Goal: Check status: Check status

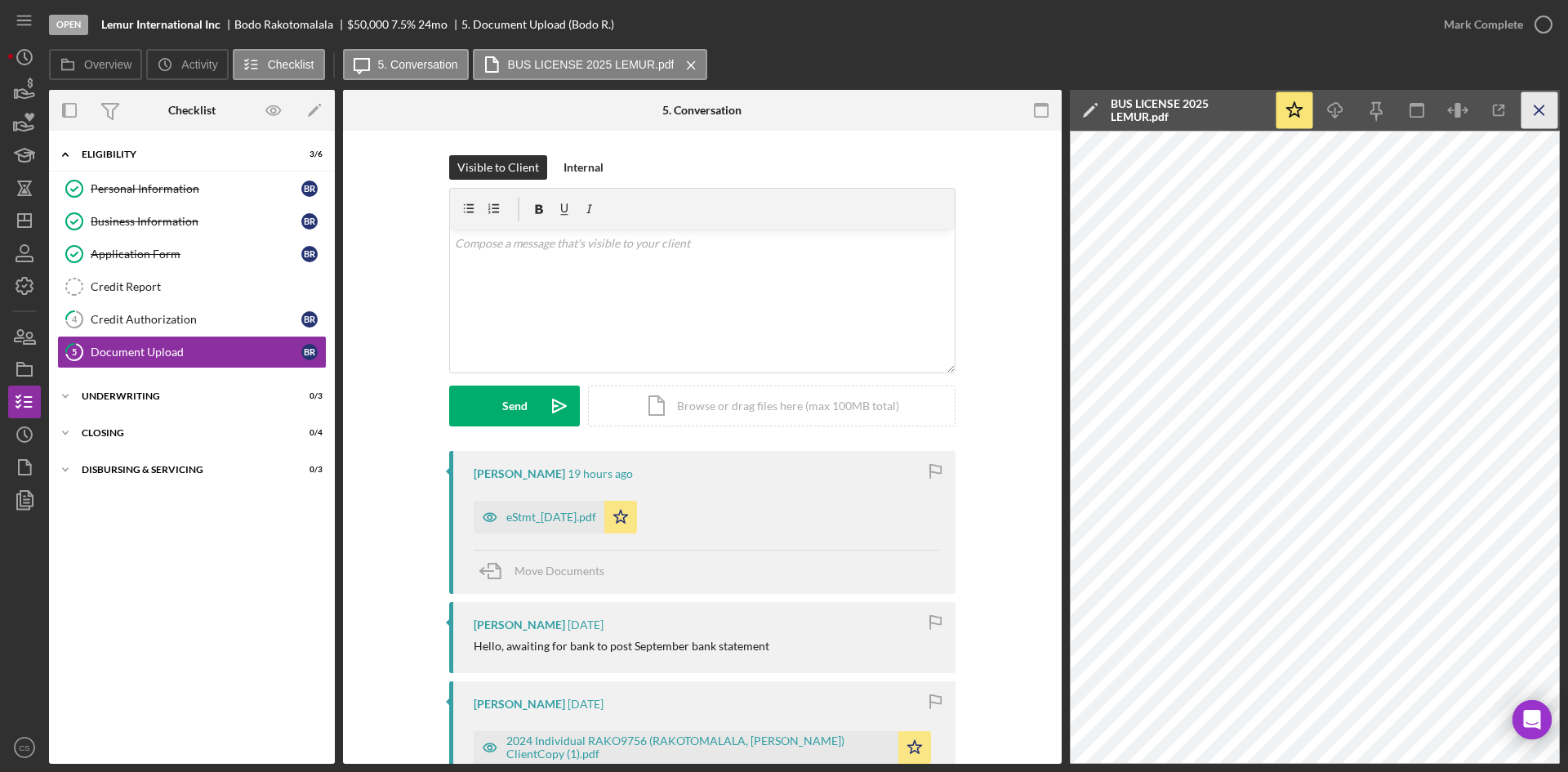
click at [1542, 116] on icon "Icon/Menu Close" at bounding box center [1539, 110] width 36 height 36
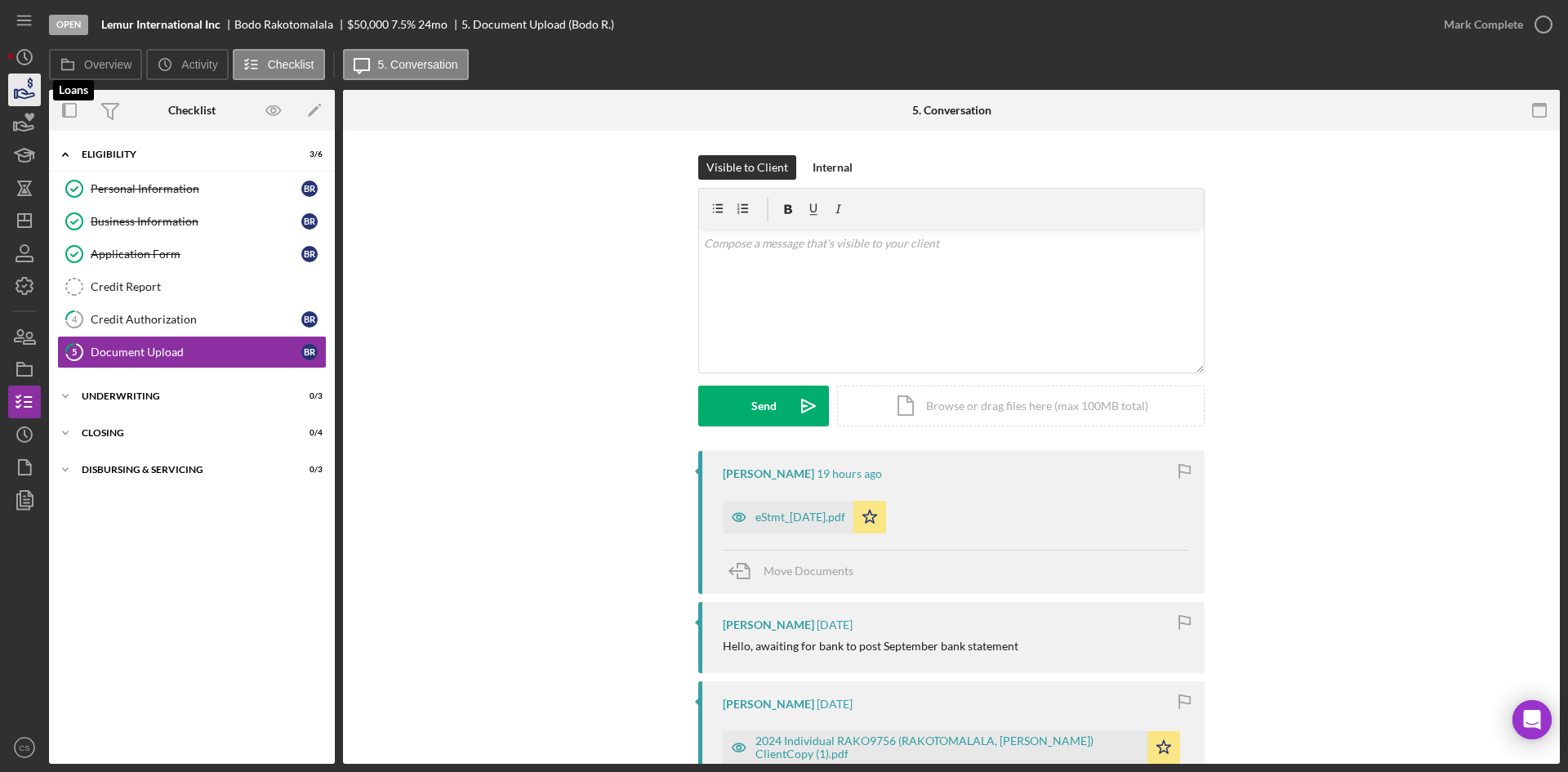
click at [17, 93] on polygon "button" at bounding box center [16, 93] width 3 height 8
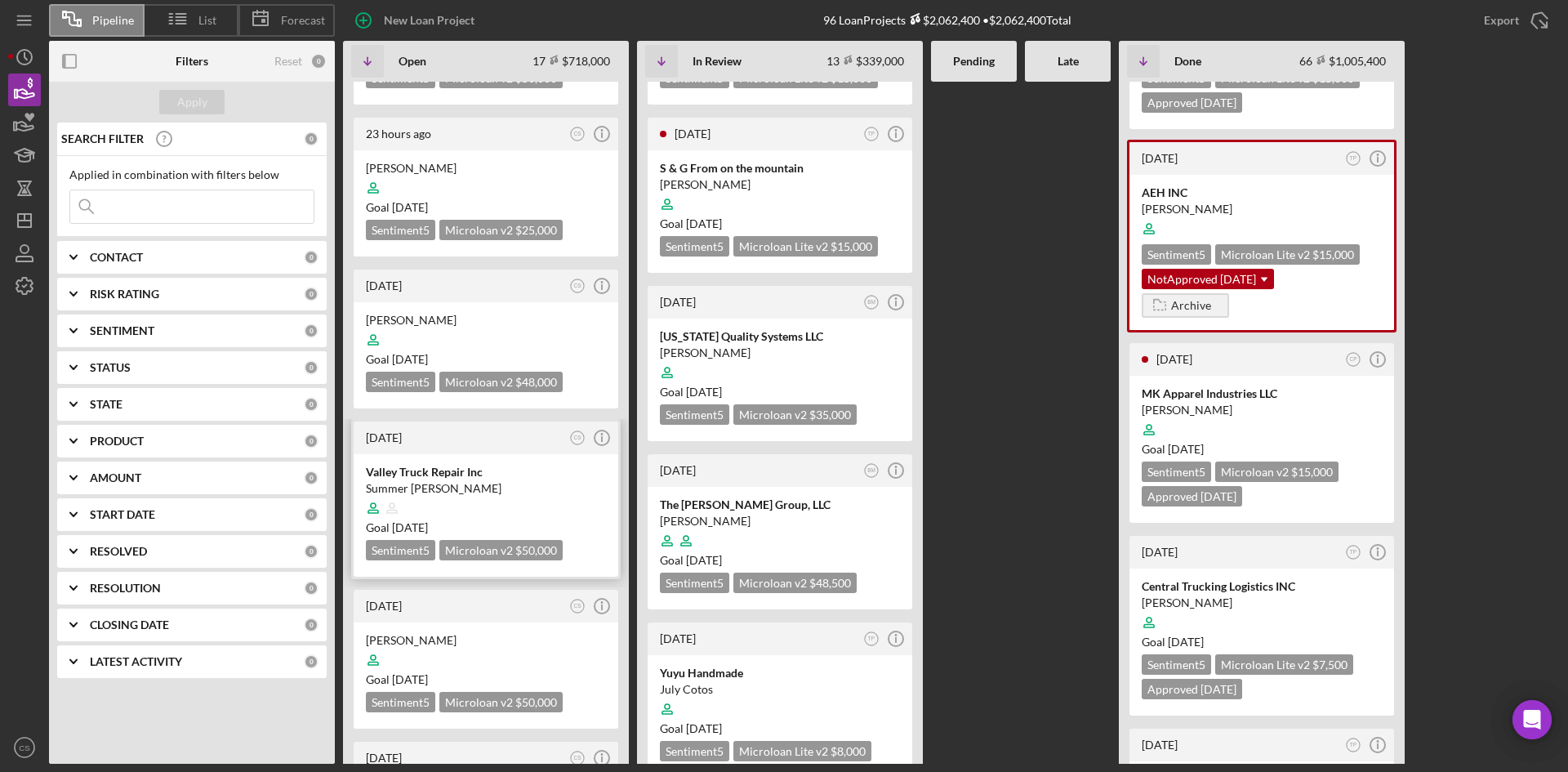
scroll to position [980, 0]
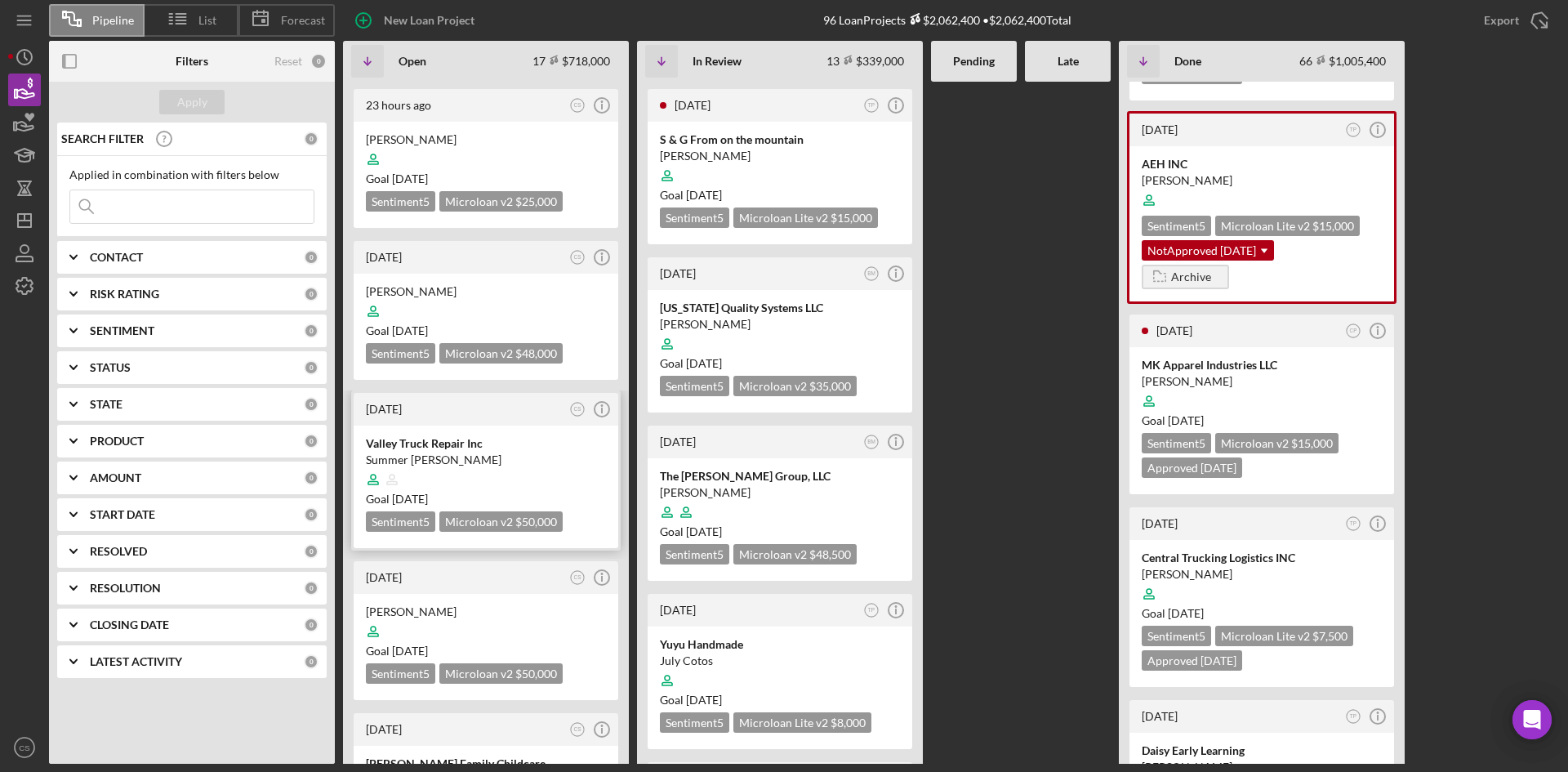
click at [485, 436] on div "Valley Truck Repair Inc" at bounding box center [486, 443] width 240 height 16
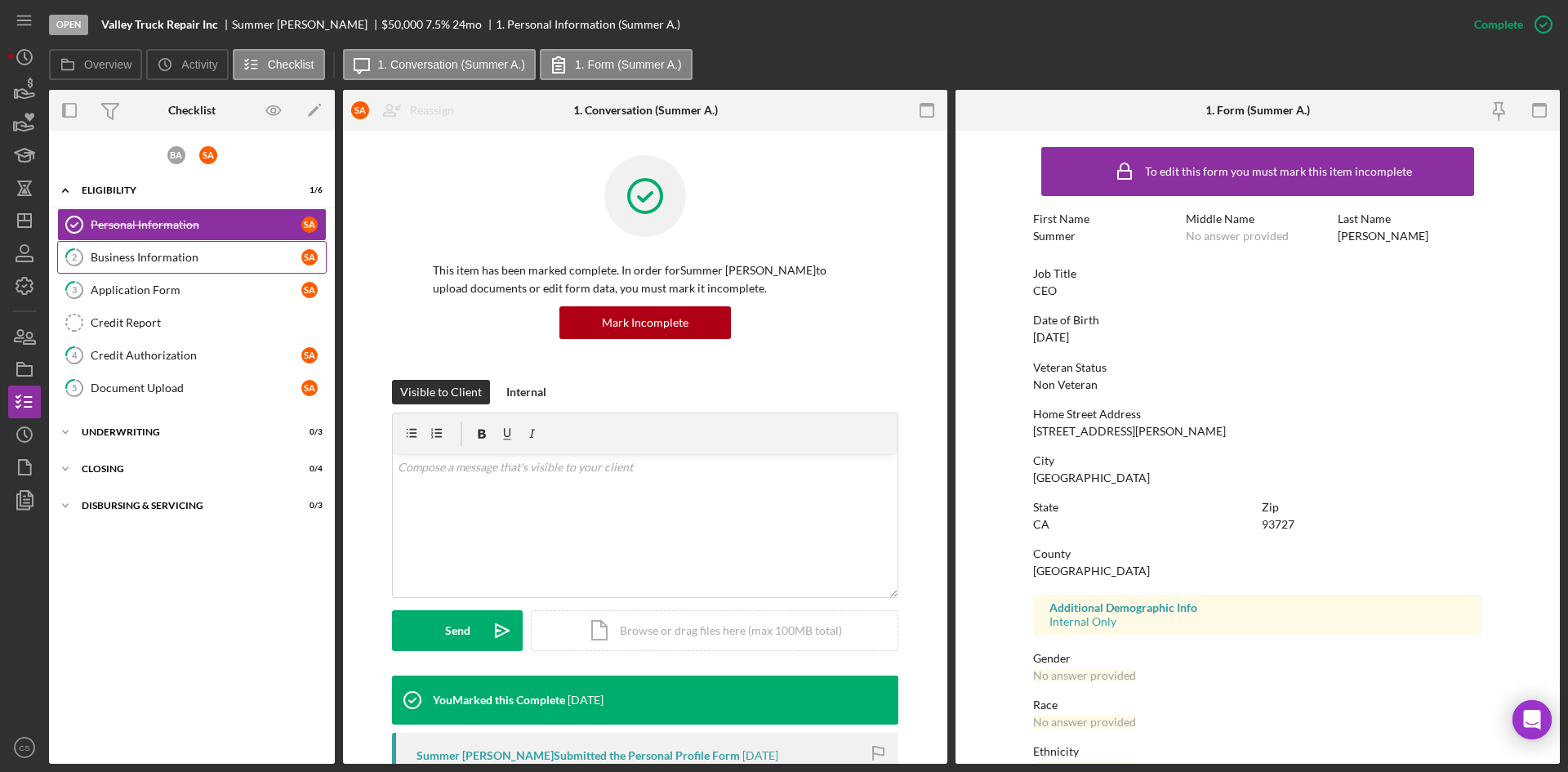
click at [172, 263] on div "Business Information" at bounding box center [195, 257] width 210 height 13
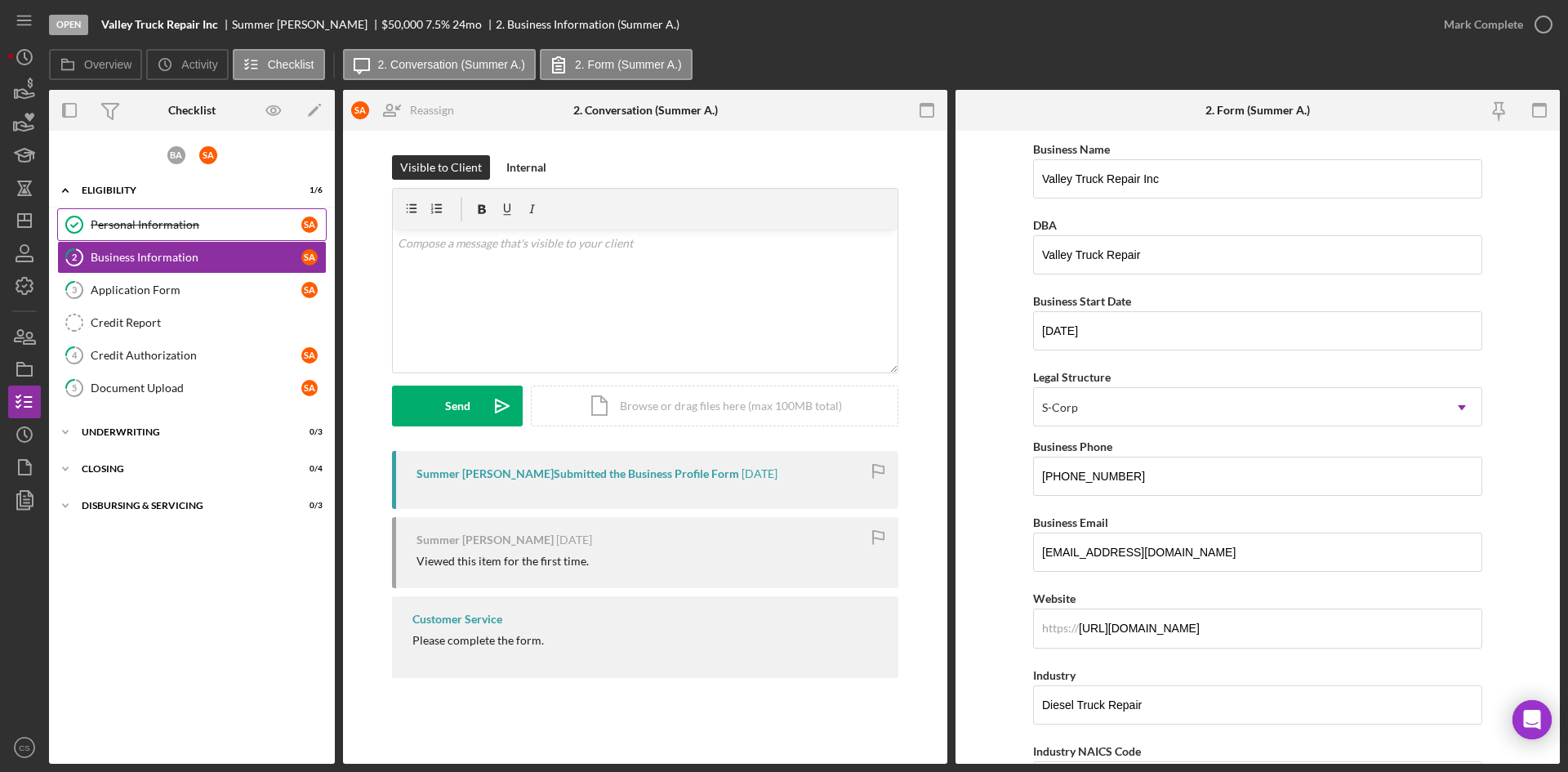
click at [257, 221] on div "Personal Information" at bounding box center [195, 224] width 210 height 13
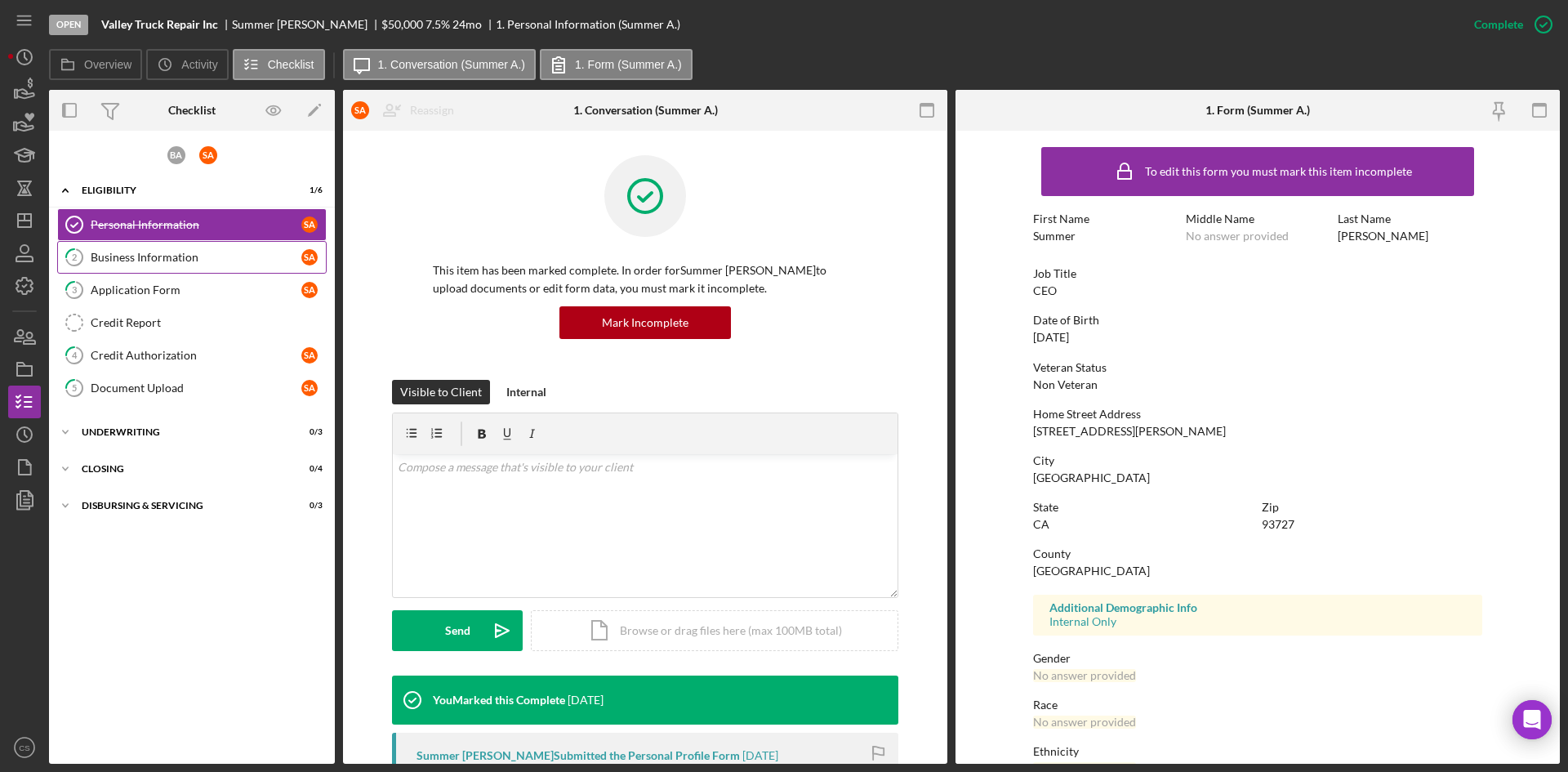
click at [198, 257] on div "Business Information" at bounding box center [195, 257] width 210 height 13
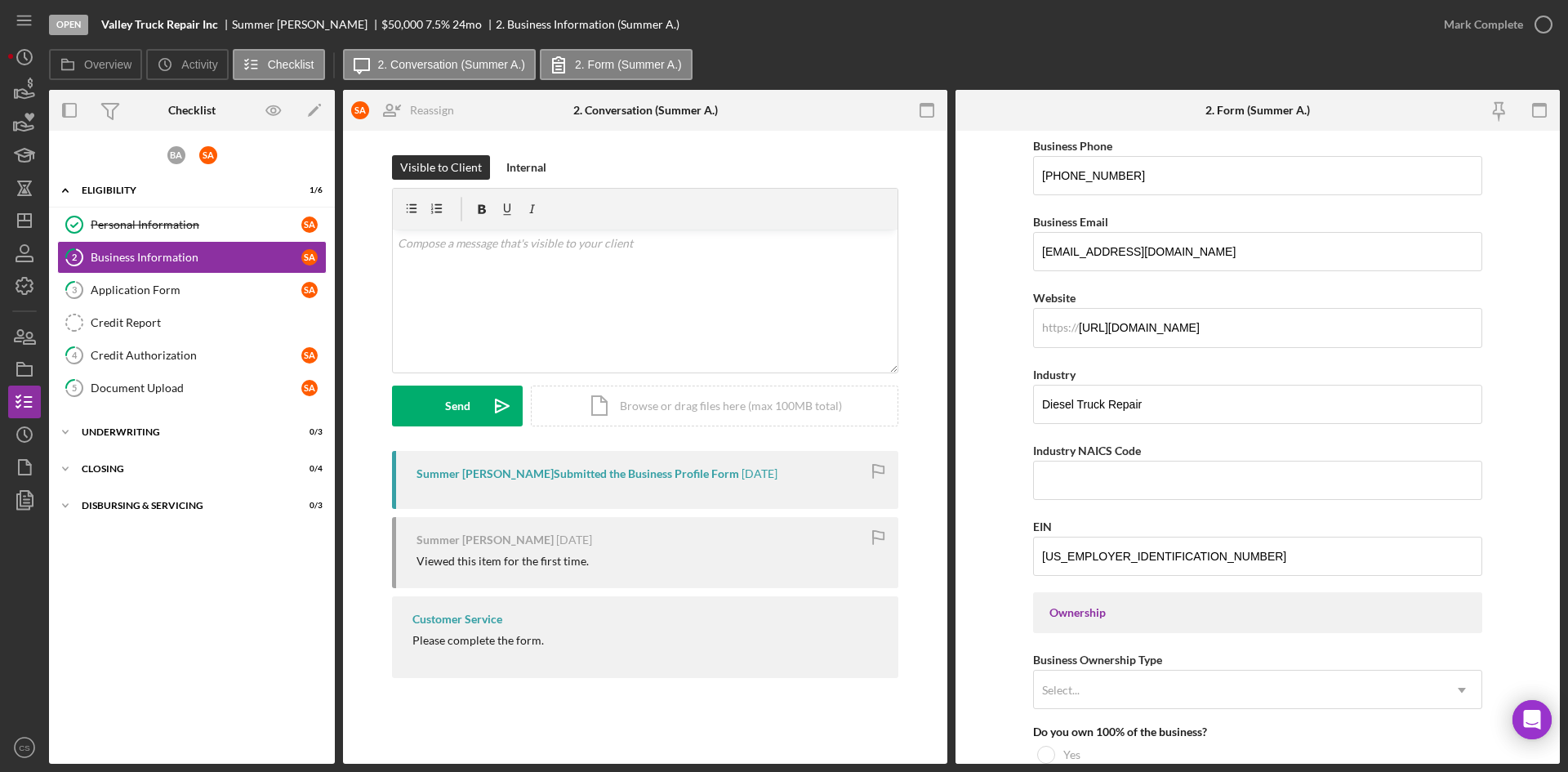
scroll to position [327, 0]
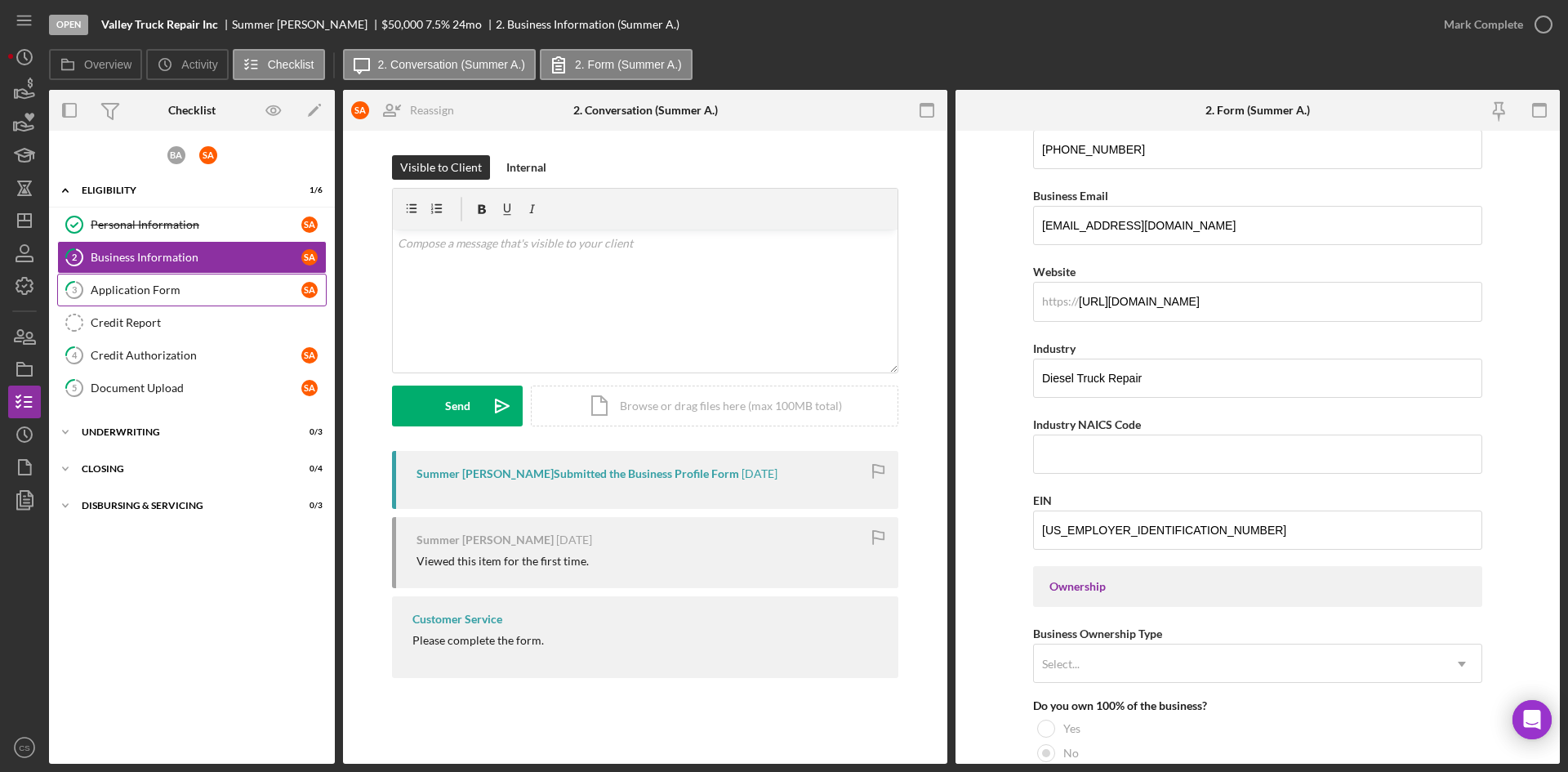
click at [163, 297] on link "3 Application Form S A" at bounding box center [192, 290] width 269 height 33
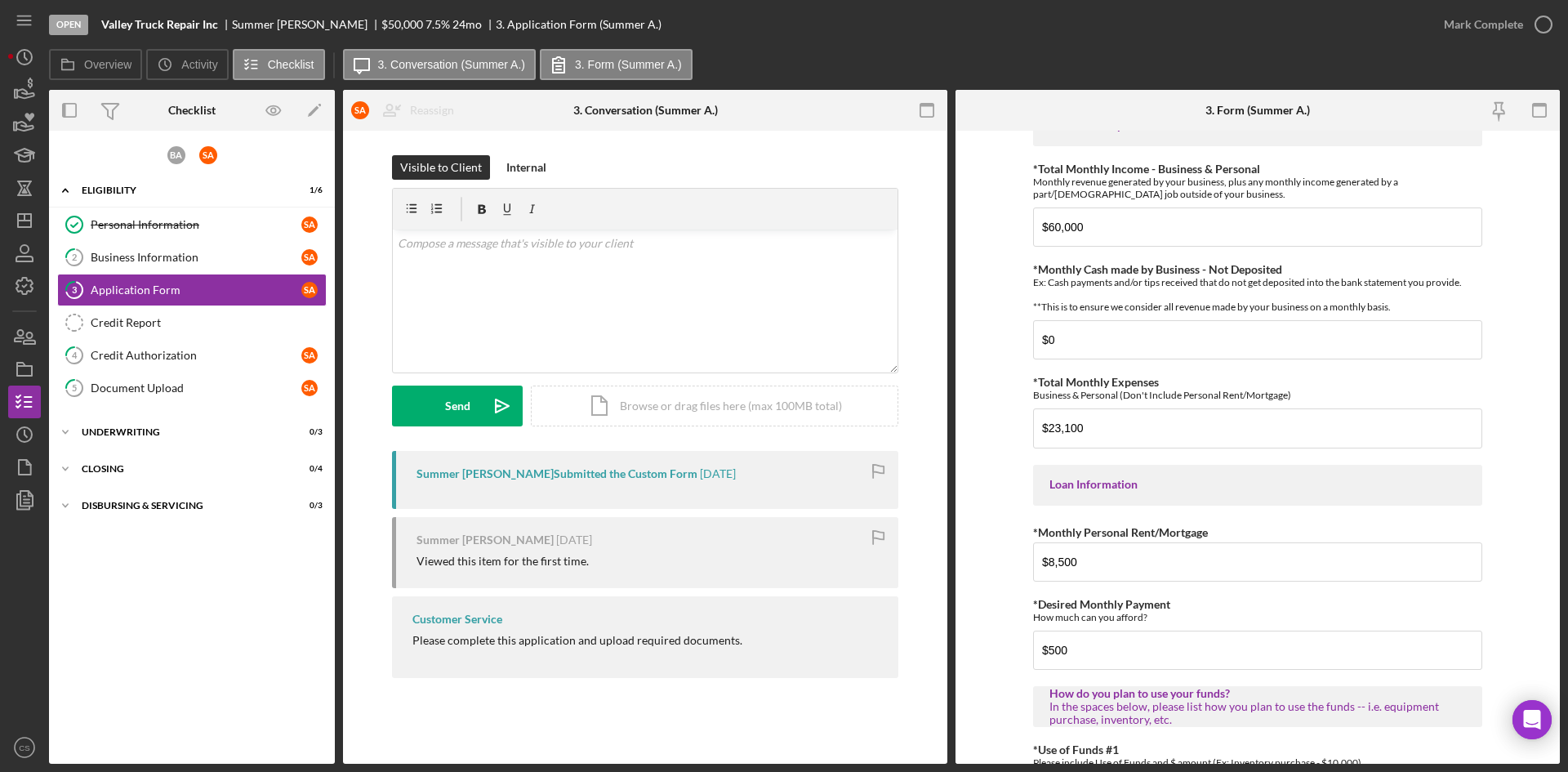
scroll to position [490, 0]
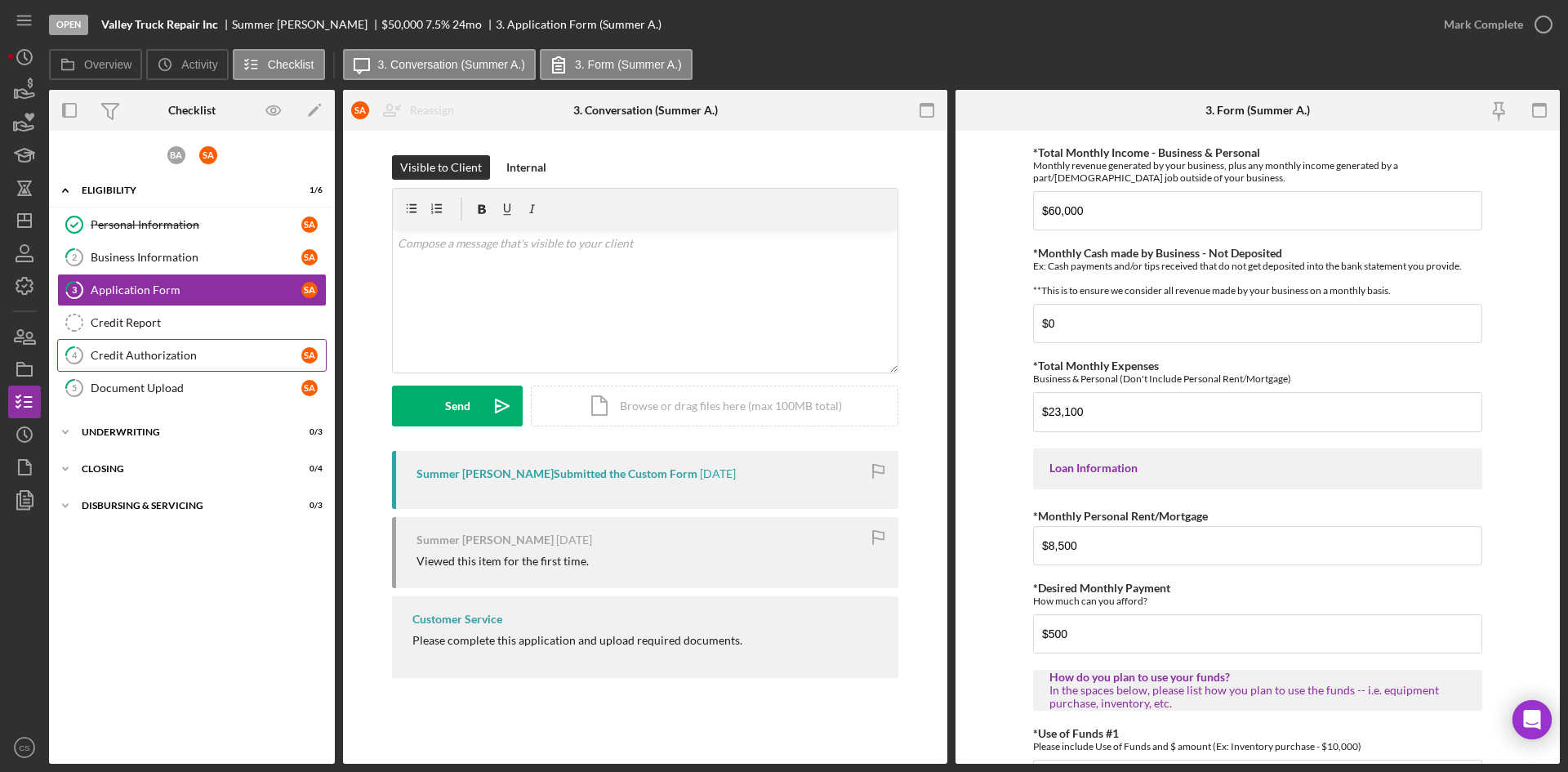
click at [185, 363] on link "4 Credit Authorization S A" at bounding box center [192, 355] width 269 height 33
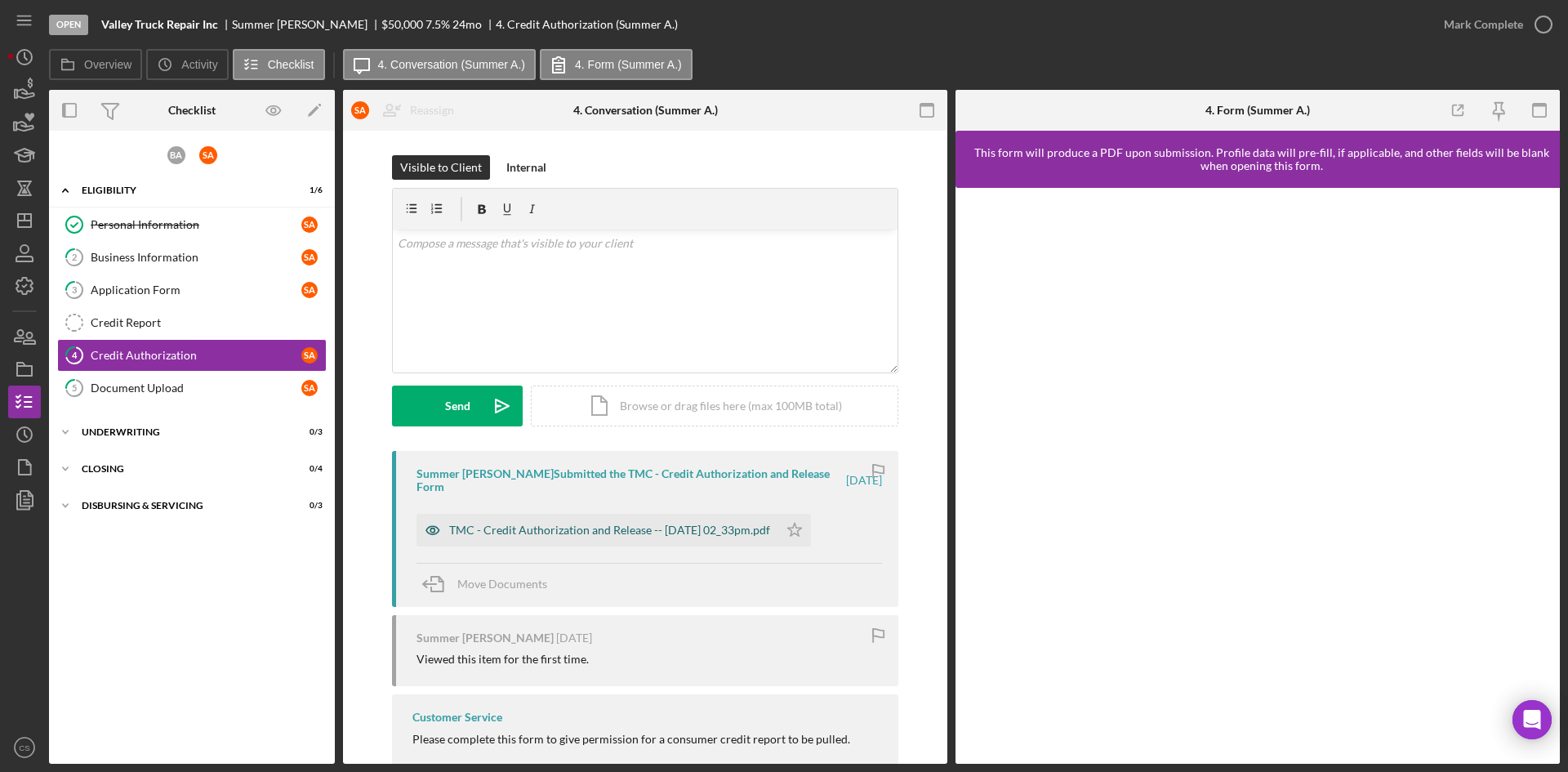
click at [713, 523] on div "TMC - Credit Authorization and Release -- [DATE] 02_33pm.pdf" at bounding box center [609, 530] width 321 height 13
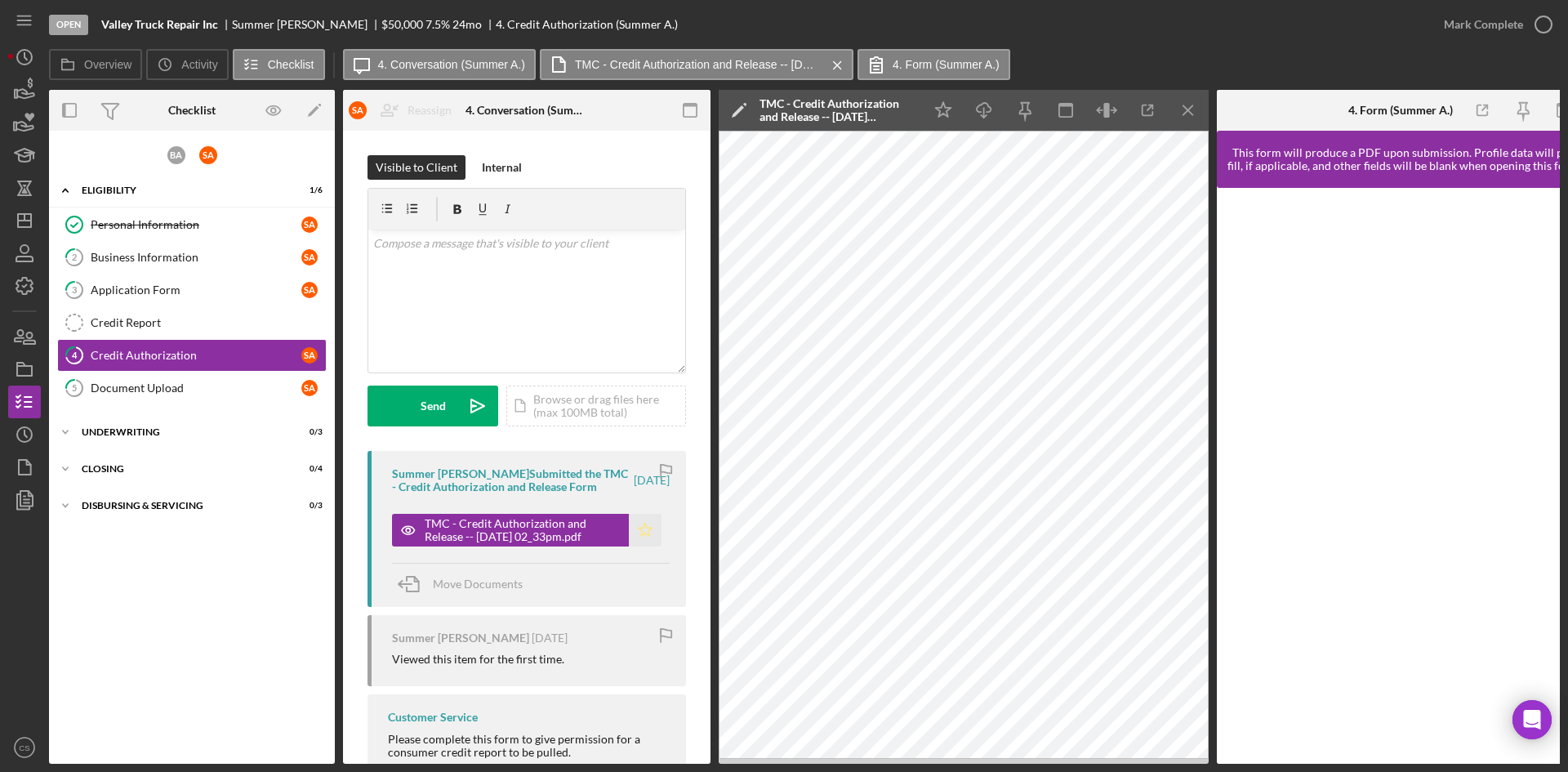
click at [634, 526] on icon "Icon/Star" at bounding box center [645, 530] width 33 height 33
click at [1190, 107] on icon "Icon/Menu Close" at bounding box center [1188, 110] width 36 height 36
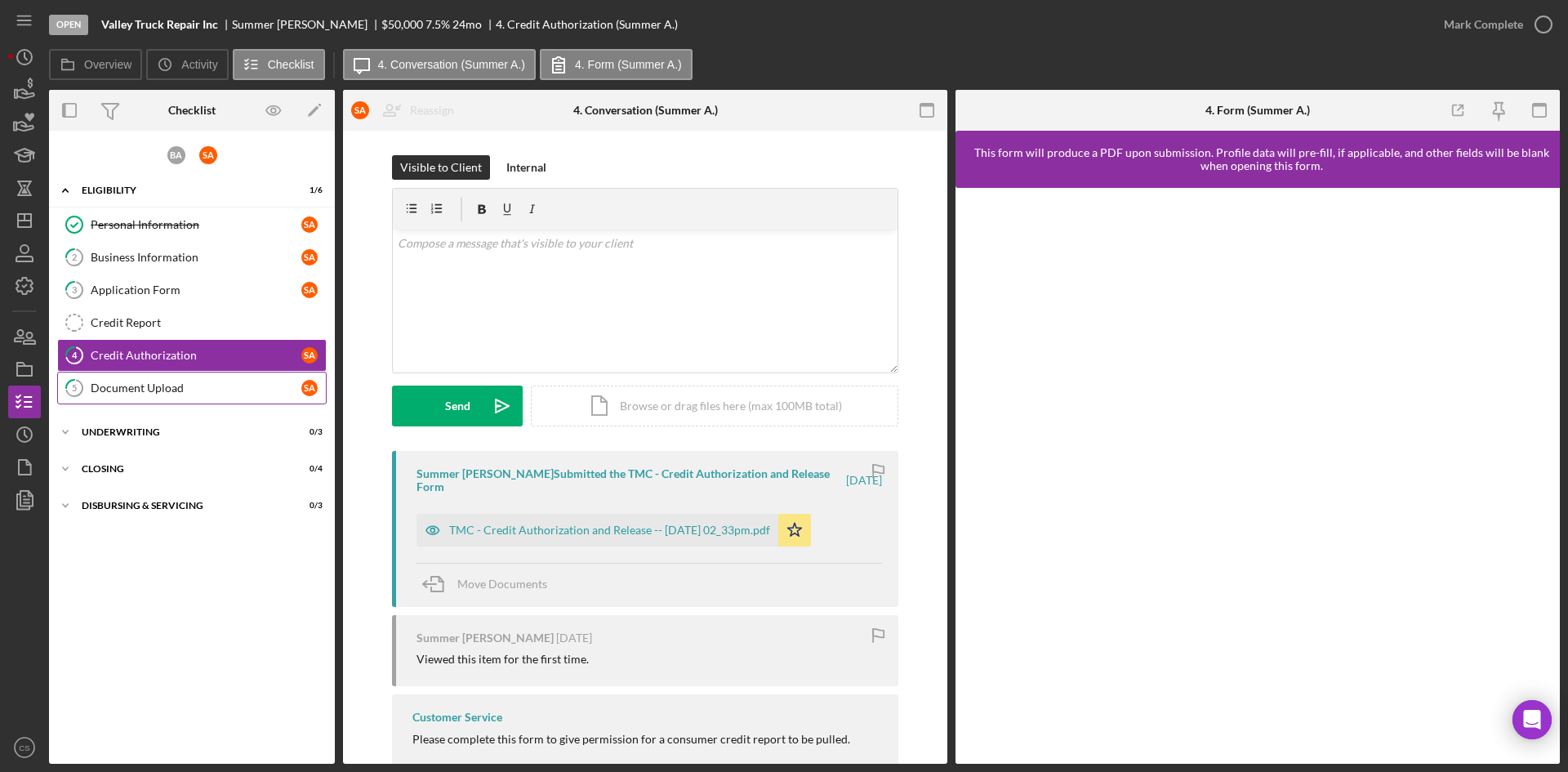
click at [182, 379] on link "5 Document Upload S A" at bounding box center [192, 388] width 269 height 33
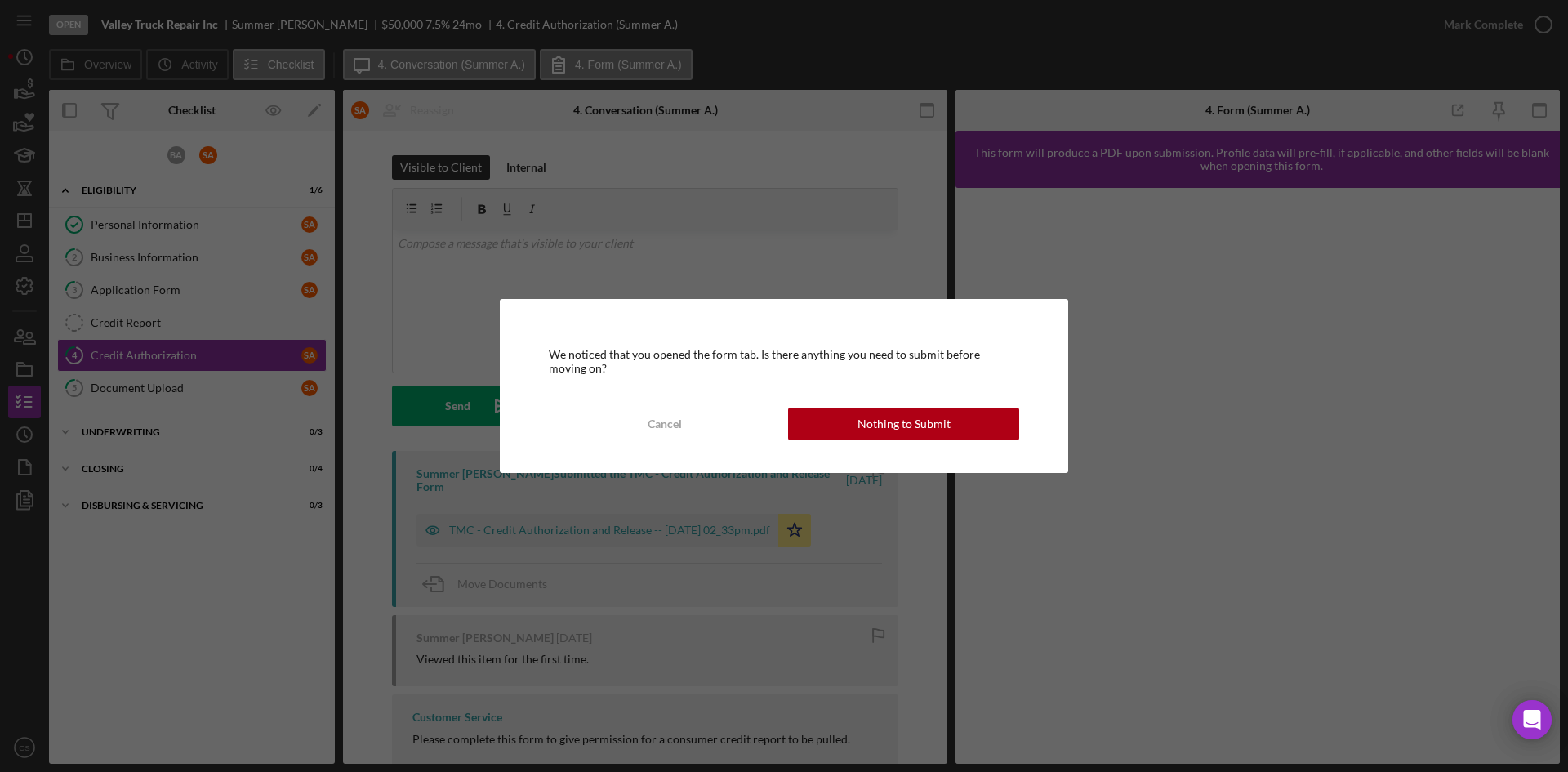
click at [833, 417] on button "Nothing to Submit" at bounding box center [903, 423] width 231 height 33
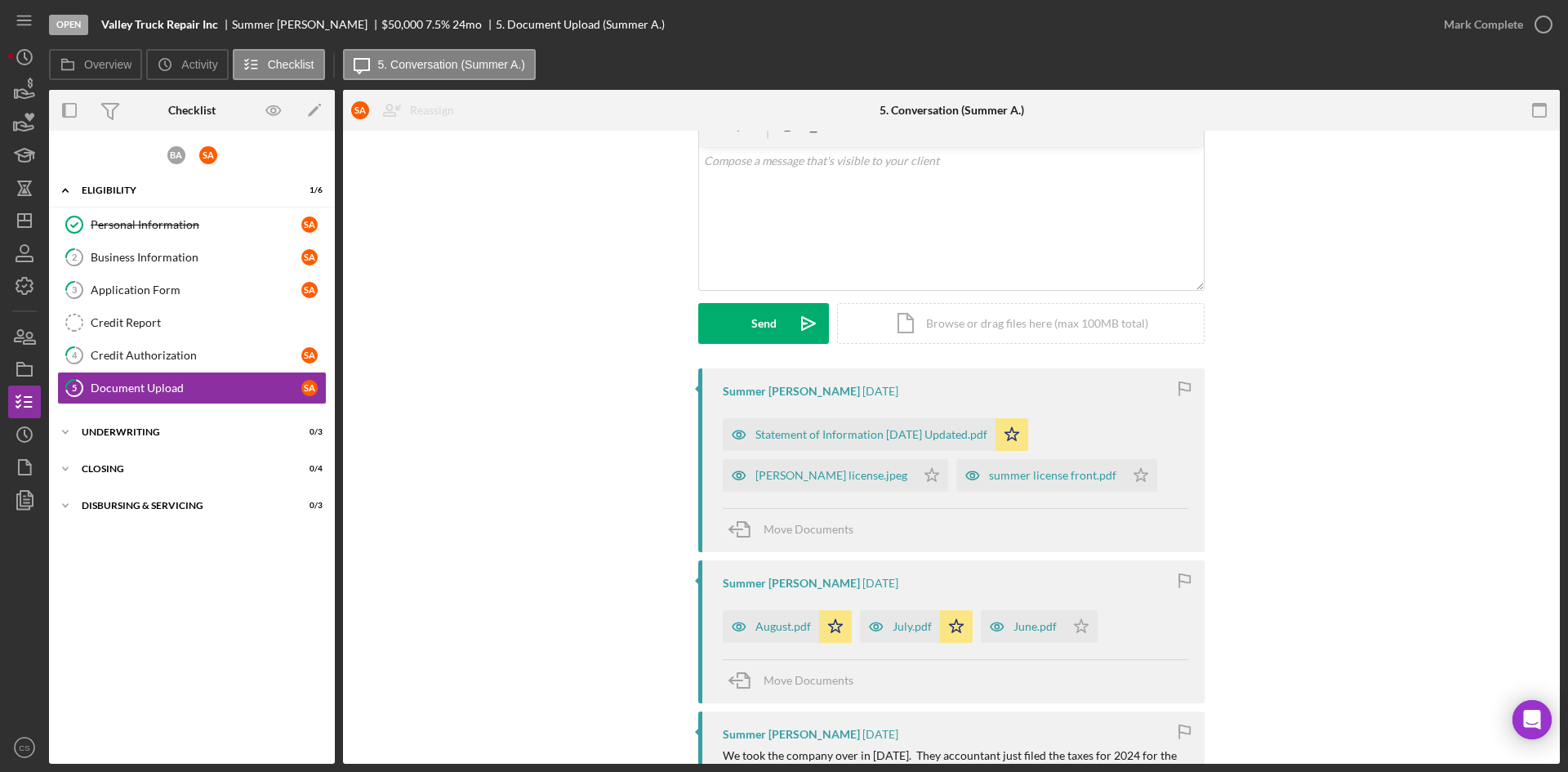
scroll to position [245, 0]
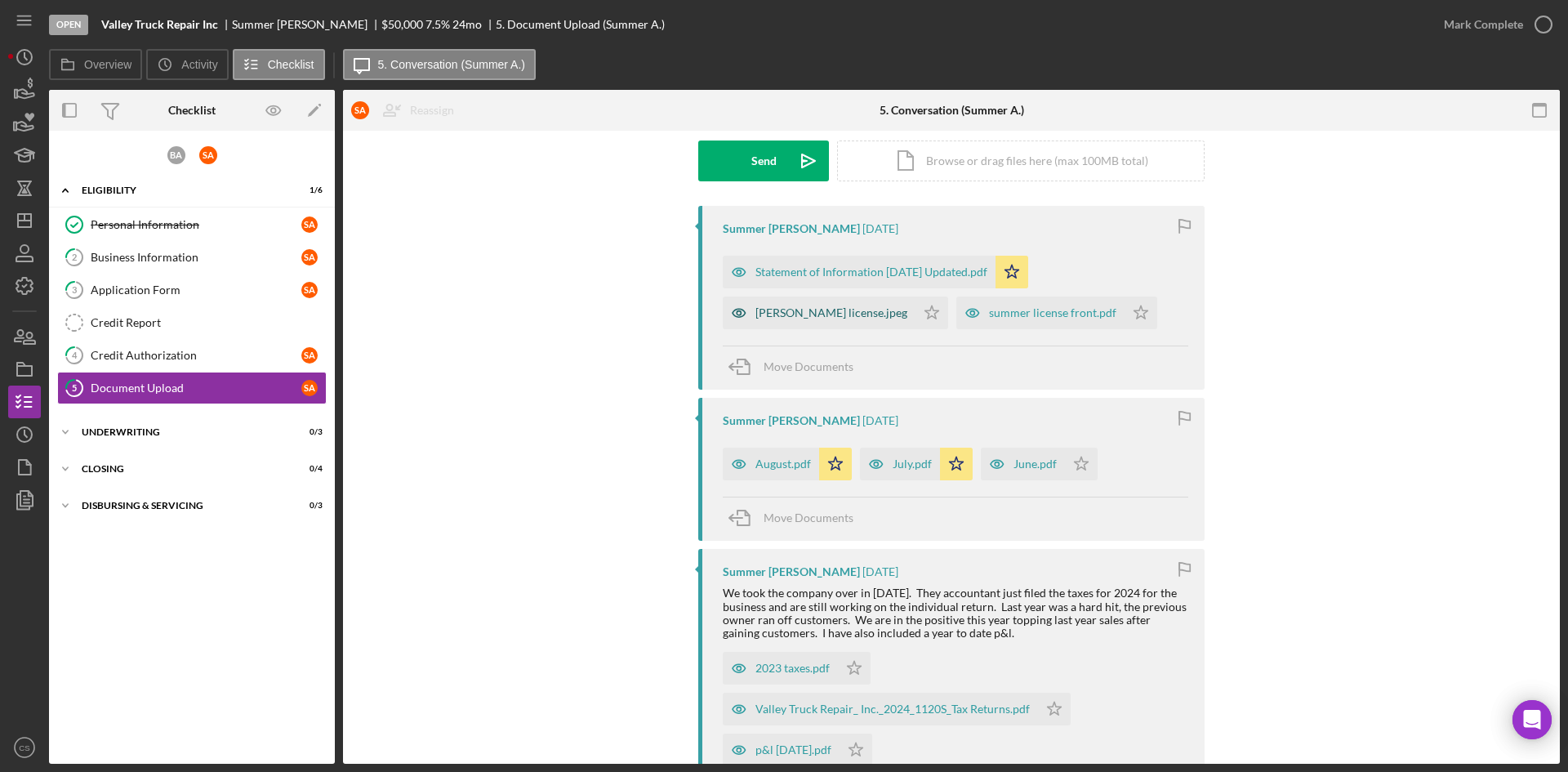
click at [756, 320] on div "[PERSON_NAME] license.jpeg" at bounding box center [831, 313] width 152 height 13
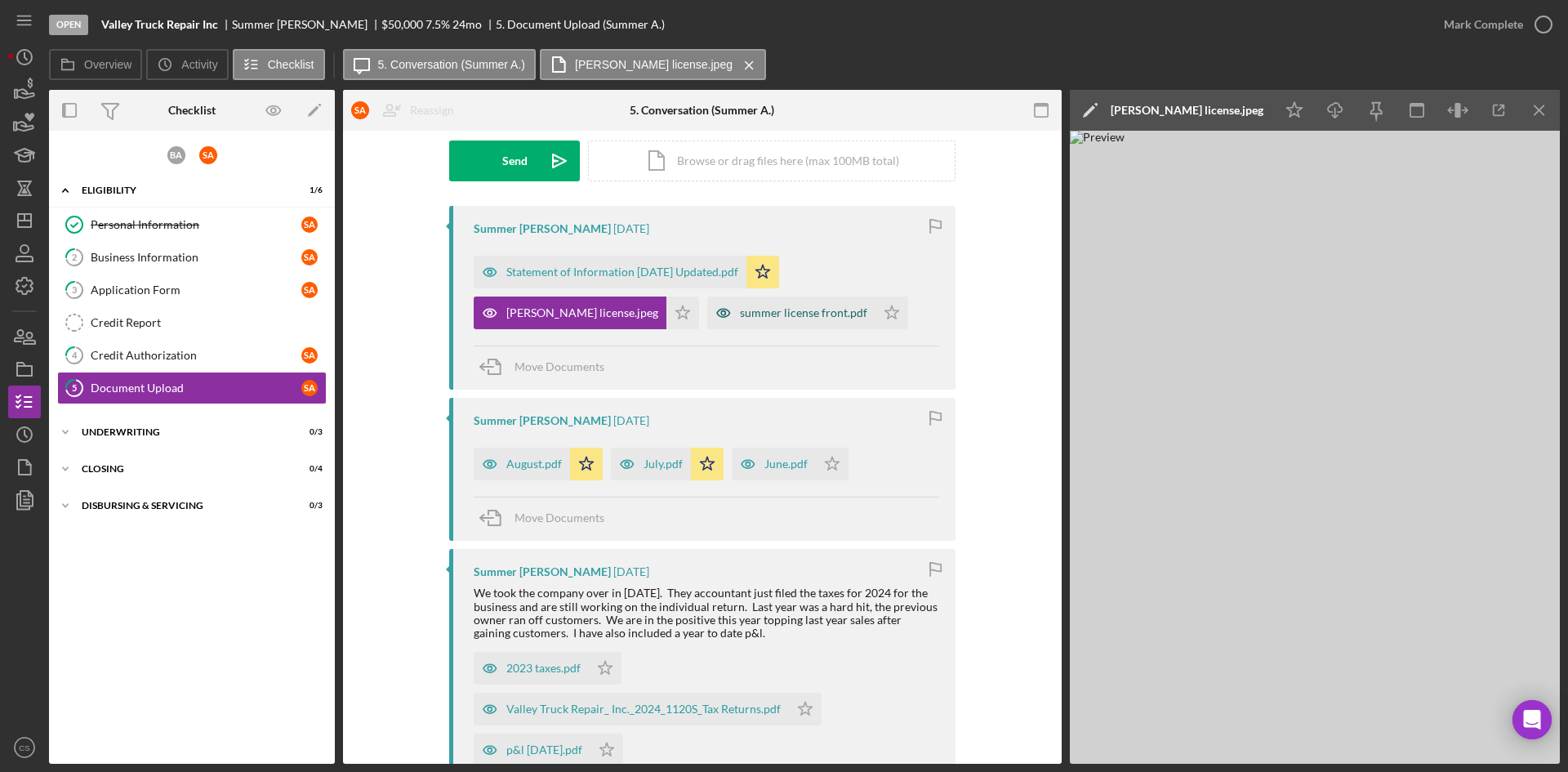
click at [740, 320] on div "summer license front.pdf" at bounding box center [804, 313] width 127 height 13
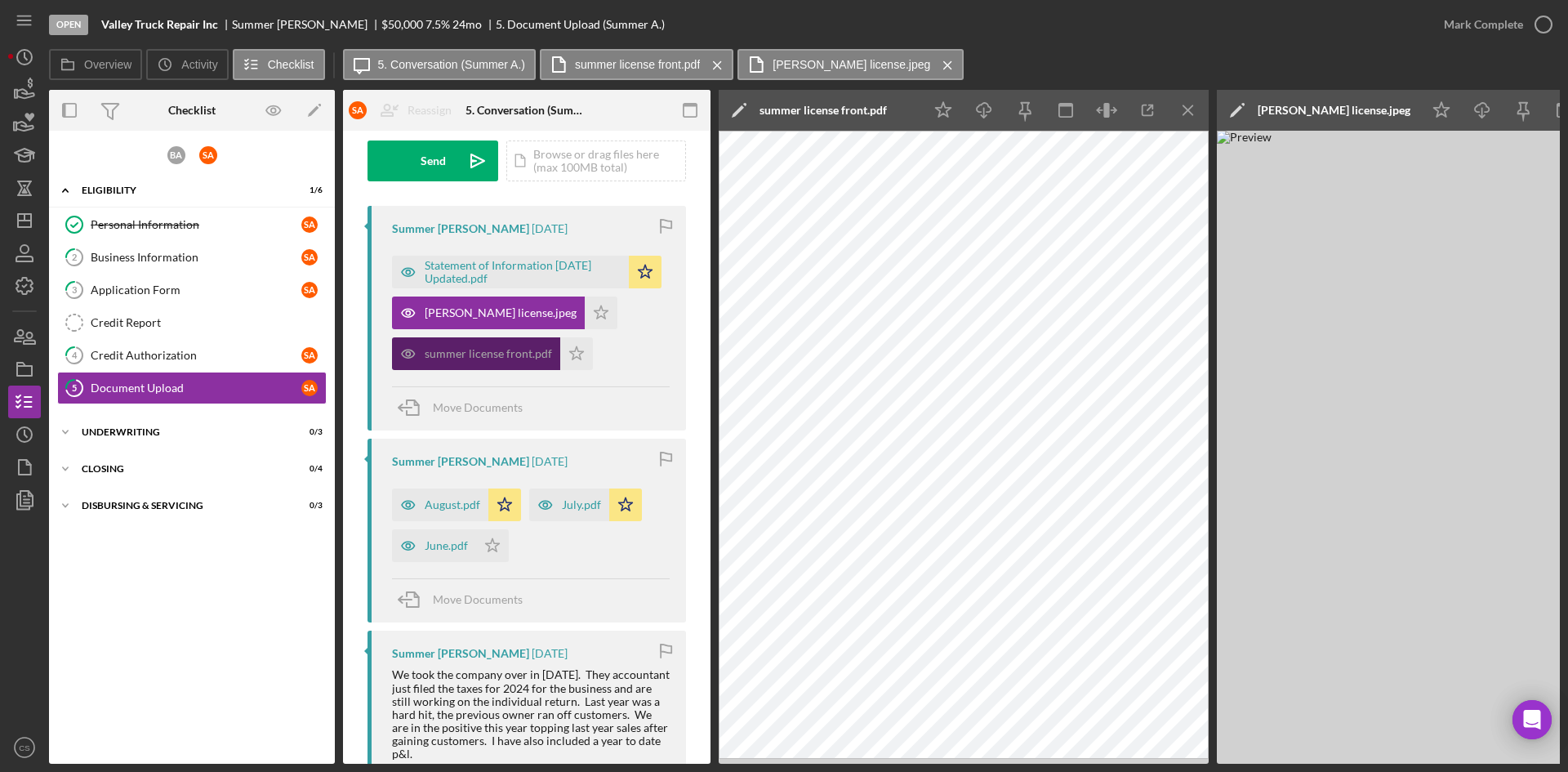
click at [477, 360] on div "summer license front.pdf" at bounding box center [488, 353] width 127 height 13
click at [451, 311] on div "[PERSON_NAME] license.jpeg" at bounding box center [500, 313] width 152 height 13
click at [1181, 107] on icon "Icon/Menu Close" at bounding box center [1188, 110] width 36 height 36
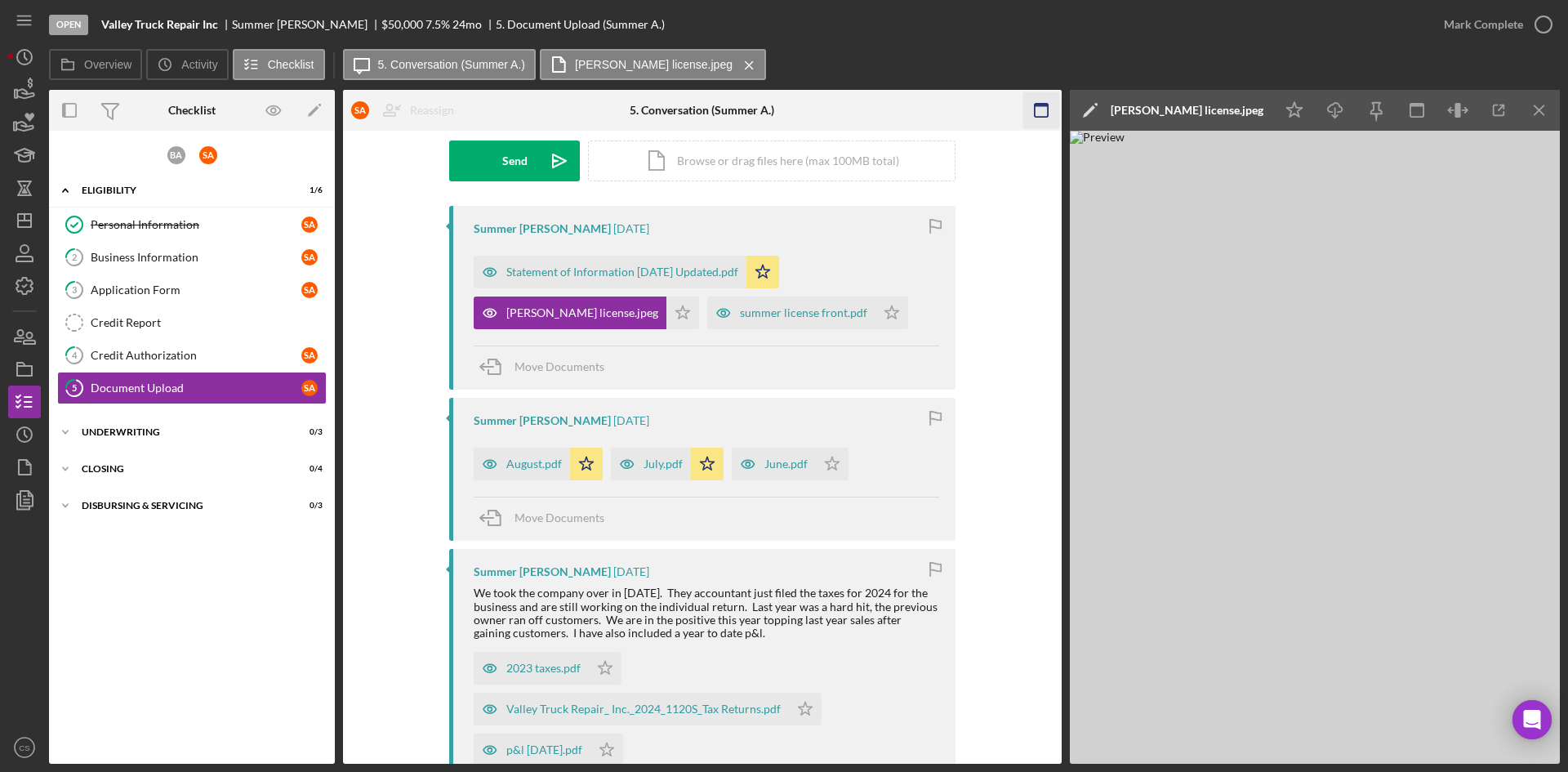
click at [1542, 104] on icon "Icon/Menu Close" at bounding box center [1539, 110] width 36 height 36
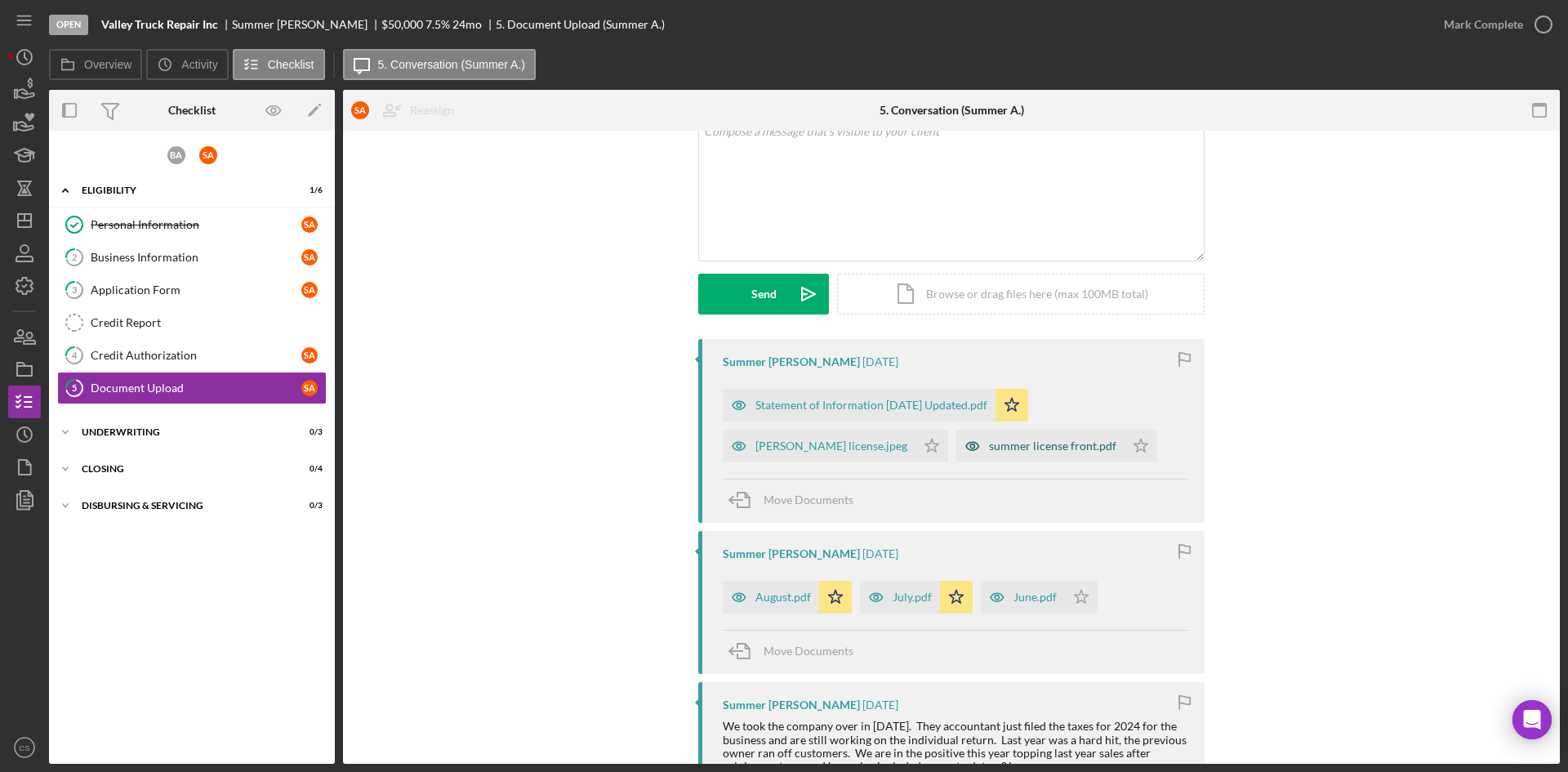
scroll to position [164, 0]
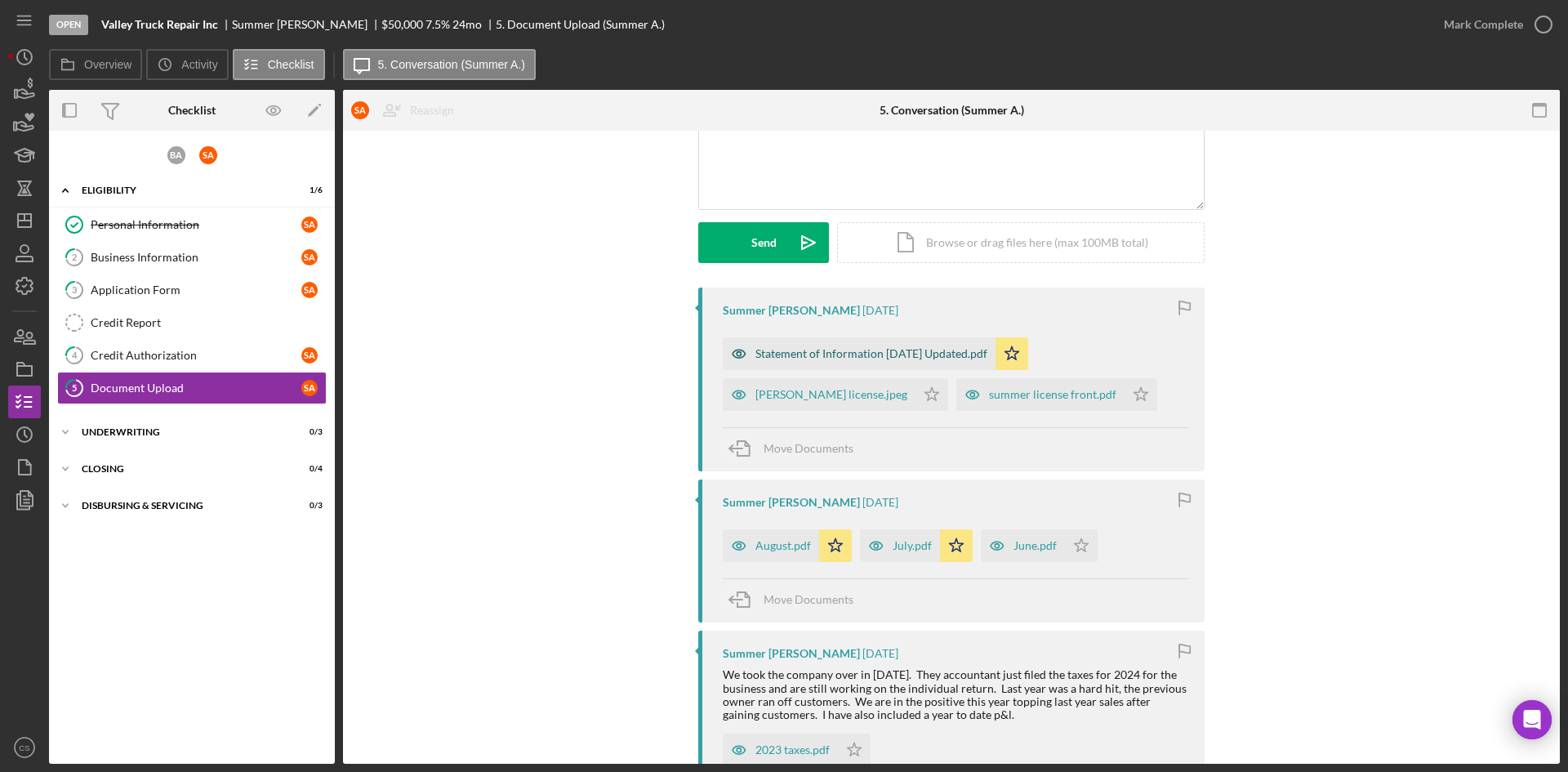
click at [834, 347] on div "Statement of Information [DATE] Updated.pdf" at bounding box center [860, 353] width 273 height 33
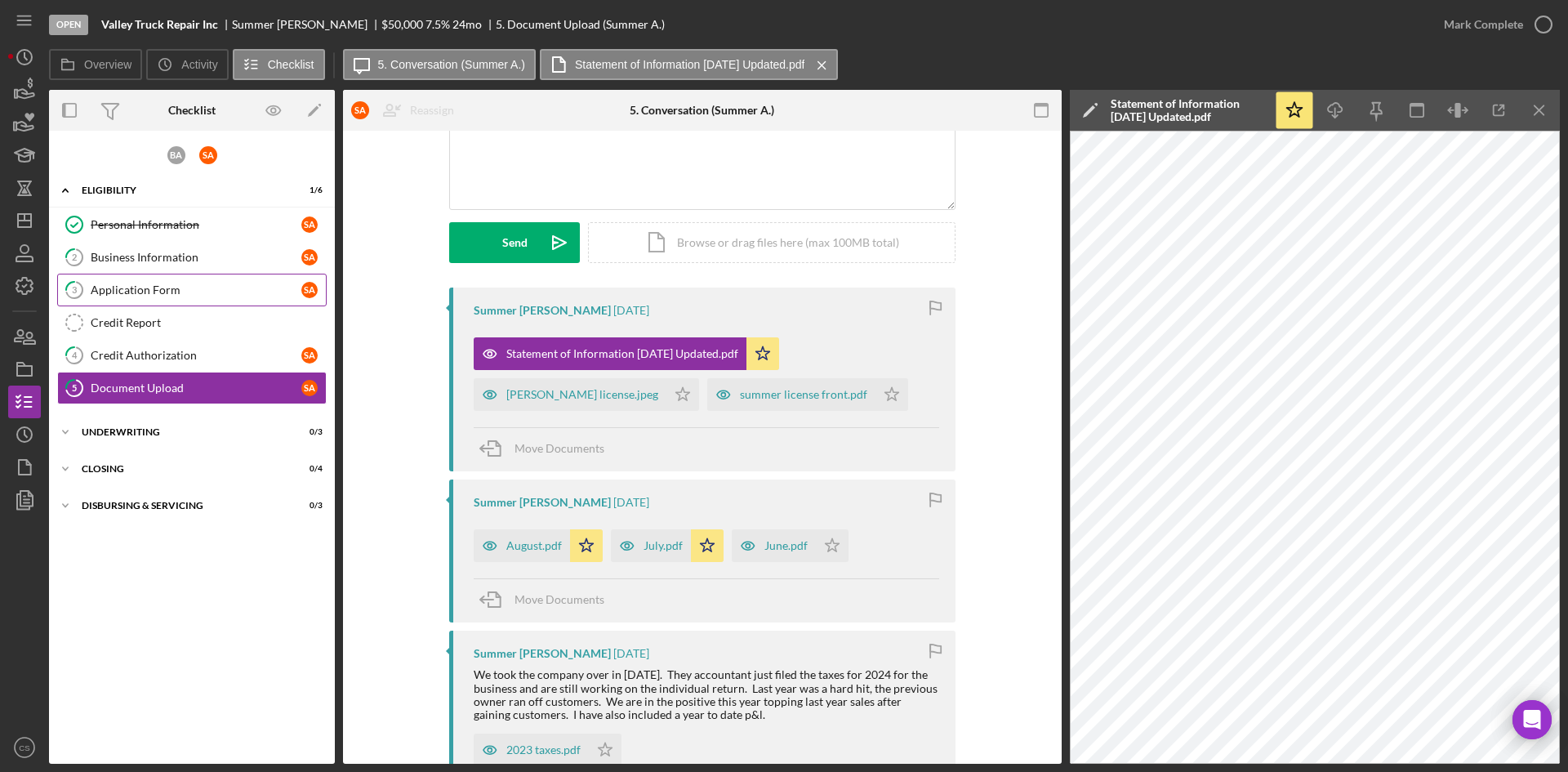
click at [207, 291] on div "Application Form" at bounding box center [195, 290] width 210 height 13
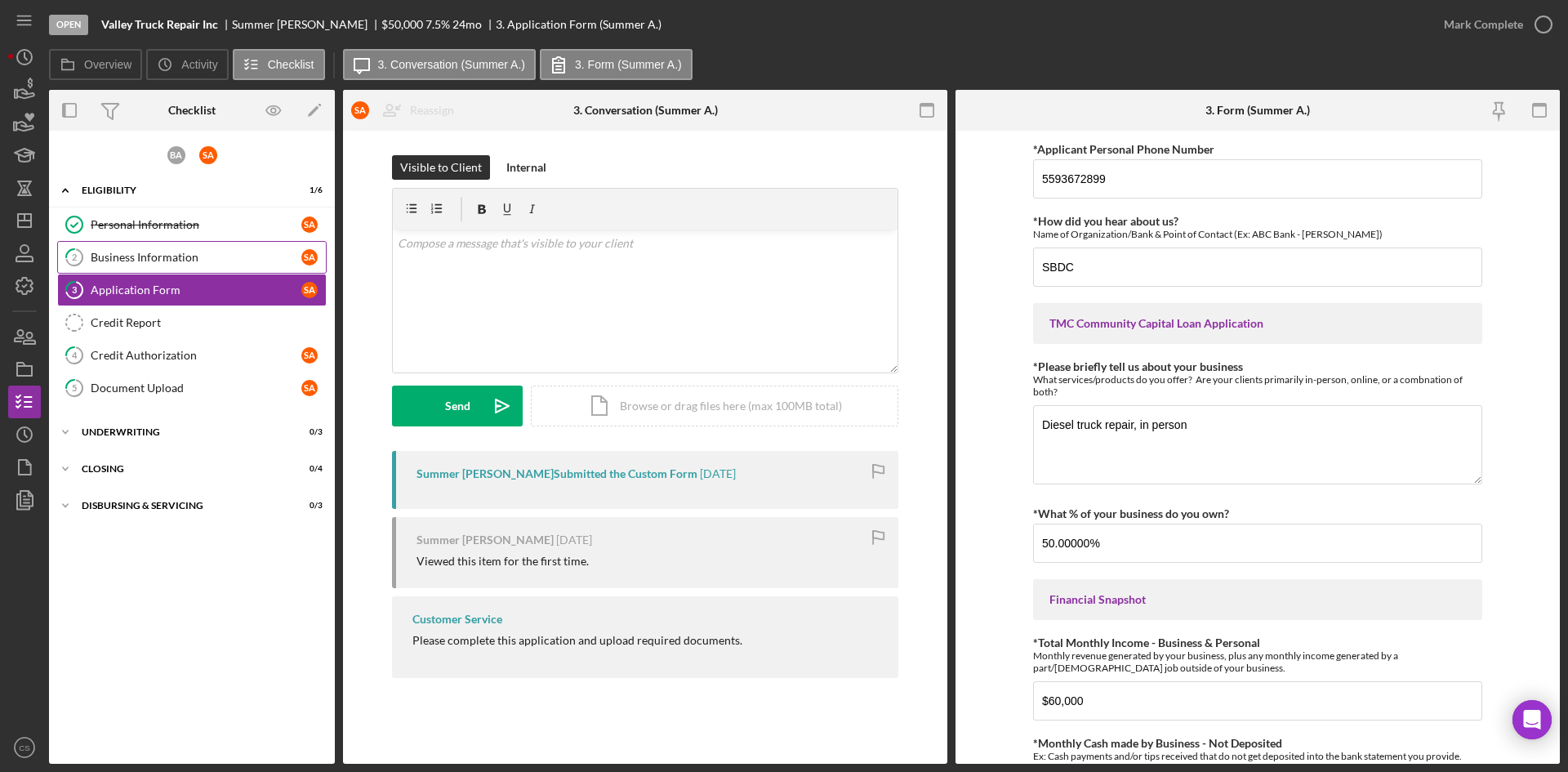
click at [173, 273] on link "2 Business Information S A" at bounding box center [192, 257] width 269 height 33
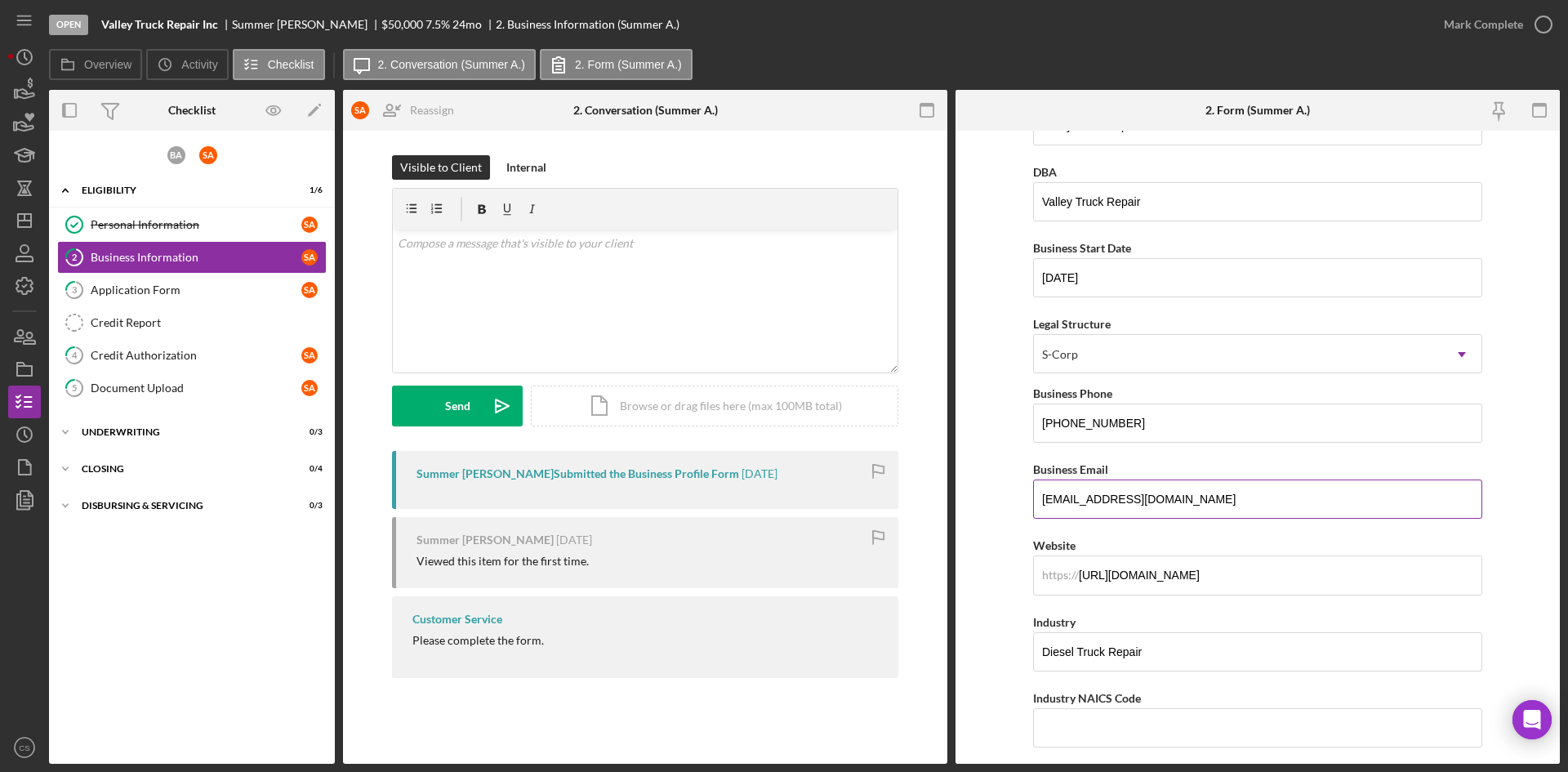
scroll to position [81, 0]
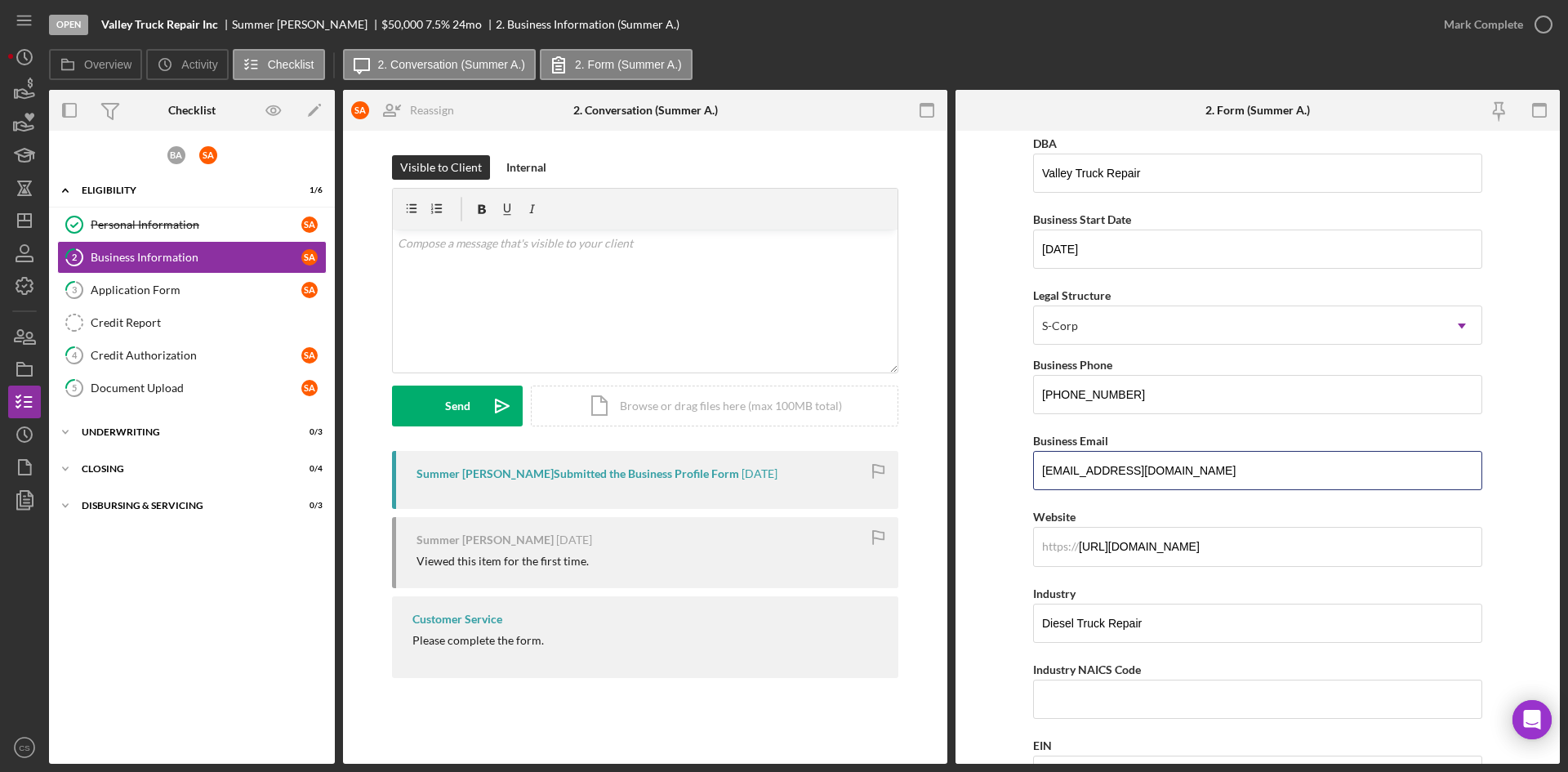
drag, startPoint x: 1235, startPoint y: 479, endPoint x: 1001, endPoint y: 511, distance: 236.2
click at [1002, 511] on form "Business Name Valley Truck Repair Inc DBA Valley Truck Repair Business Start Da…" at bounding box center [1258, 447] width 605 height 633
